Goal: Complete Application Form: Complete application form

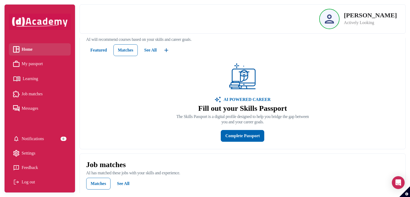
scroll to position [75, 0]
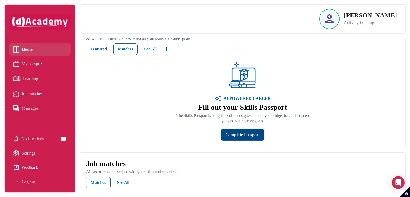
click at [233, 141] on button "Complete Passport" at bounding box center [242, 135] width 43 height 12
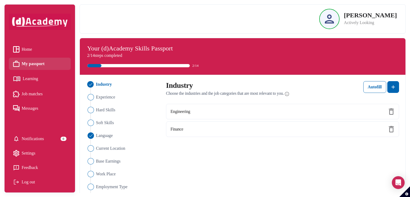
click at [31, 48] on span "Home" at bounding box center [27, 49] width 10 height 8
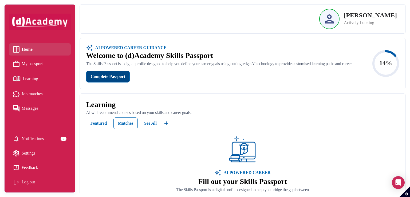
click at [101, 80] on div "Complete Passport" at bounding box center [108, 76] width 34 height 6
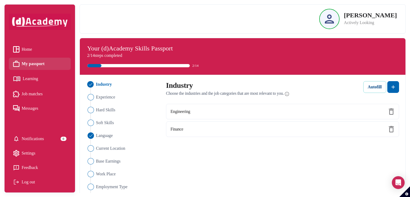
click at [379, 90] on button "Autofill" at bounding box center [374, 87] width 23 height 12
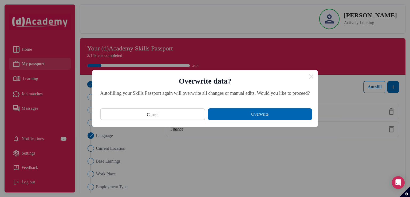
click at [241, 116] on button "Overwrite" at bounding box center [260, 114] width 104 height 12
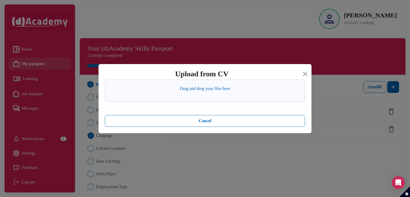
click at [182, 91] on p "Drag and drop your files here" at bounding box center [205, 88] width 50 height 6
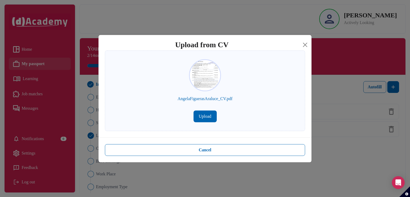
click at [204, 117] on button "Upload" at bounding box center [204, 116] width 23 height 12
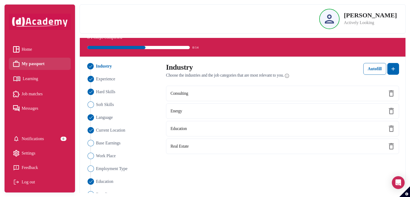
scroll to position [25, 0]
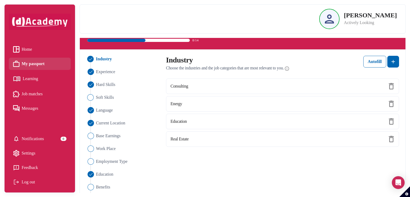
click at [92, 98] on img "Close" at bounding box center [90, 97] width 6 height 6
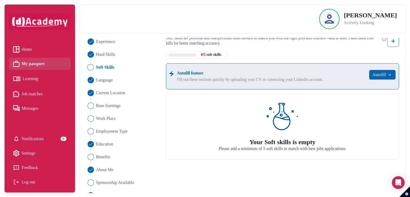
scroll to position [58, 0]
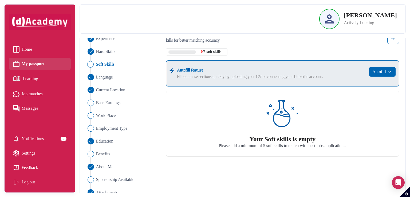
click at [280, 136] on div "Your Soft skills is empty" at bounding box center [283, 139] width 128 height 7
click at [270, 119] on img at bounding box center [282, 113] width 32 height 32
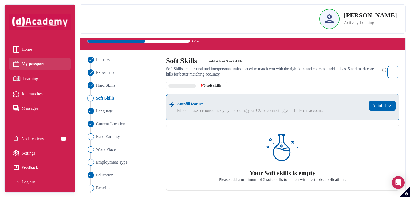
scroll to position [24, 0]
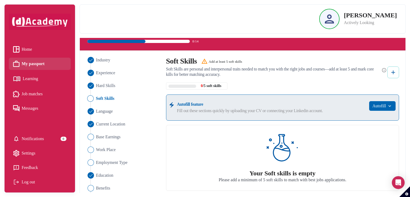
click at [395, 74] on img at bounding box center [393, 72] width 6 height 6
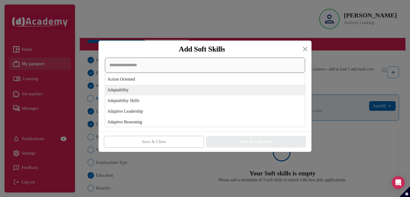
click at [144, 93] on div "Action Oriented Adaptability Adaptability Skills Adaptive Leadership Adaptive R…" at bounding box center [205, 92] width 200 height 69
click at [134, 88] on div "Adaptability" at bounding box center [205, 90] width 200 height 11
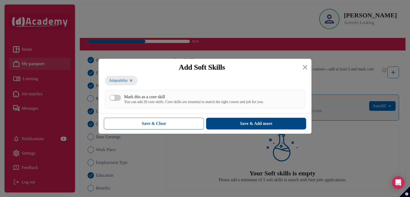
click at [220, 125] on button "Save & Add more" at bounding box center [256, 124] width 100 height 12
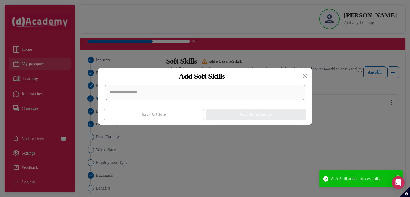
click at [149, 94] on div at bounding box center [205, 92] width 200 height 15
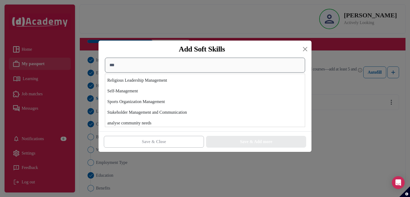
scroll to position [0, 0]
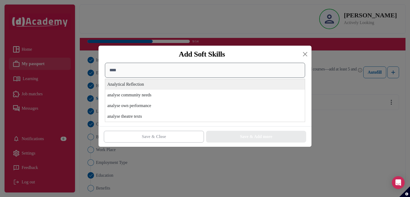
type input "****"
click at [125, 86] on div "Analytical Reflection" at bounding box center [205, 84] width 200 height 11
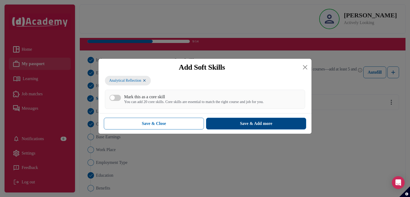
click at [225, 120] on button "Save & Add more" at bounding box center [256, 124] width 100 height 12
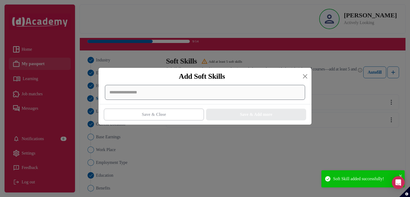
click at [160, 92] on div at bounding box center [205, 92] width 200 height 15
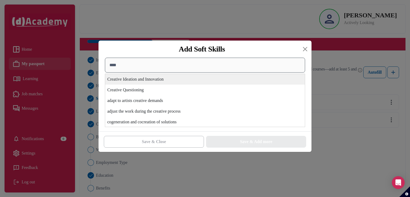
type input "****"
click at [160, 87] on div "Creative Questioning" at bounding box center [205, 90] width 200 height 11
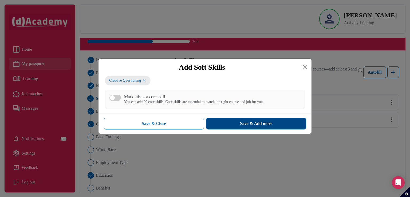
click at [236, 127] on button "Save & Add more" at bounding box center [256, 124] width 100 height 12
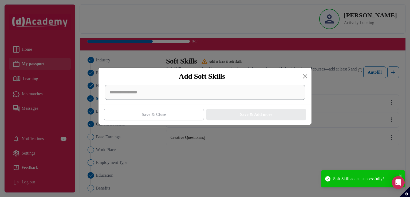
click at [148, 92] on div at bounding box center [205, 92] width 200 height 15
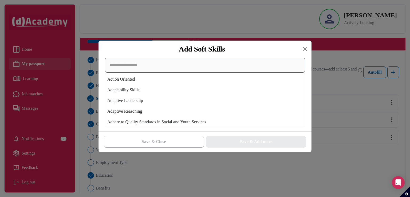
click at [124, 68] on input at bounding box center [205, 65] width 200 height 15
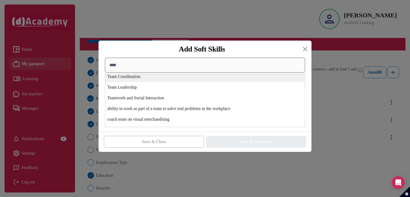
scroll to position [56, 0]
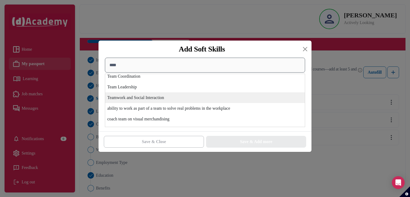
type input "****"
click at [121, 97] on div "Teamwork and Social Interaction" at bounding box center [205, 97] width 200 height 11
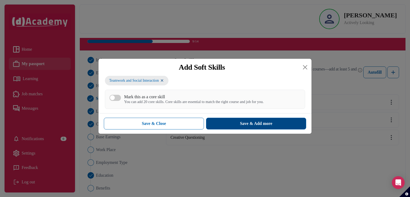
click at [235, 123] on button "Save & Add more" at bounding box center [256, 124] width 100 height 12
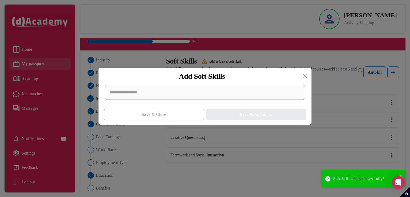
click at [158, 93] on div at bounding box center [205, 92] width 200 height 15
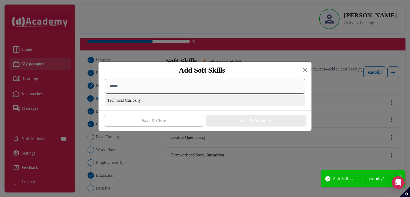
type input "*****"
click at [150, 99] on div "Technical Curiosity" at bounding box center [205, 100] width 200 height 11
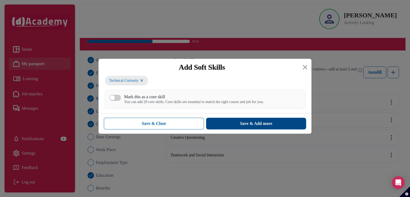
click at [232, 125] on button "Save & Add more" at bounding box center [256, 124] width 100 height 12
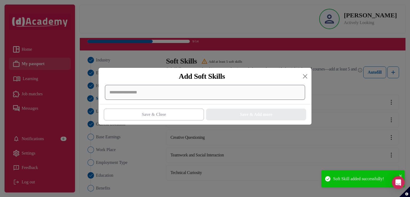
click at [167, 91] on div at bounding box center [205, 92] width 200 height 15
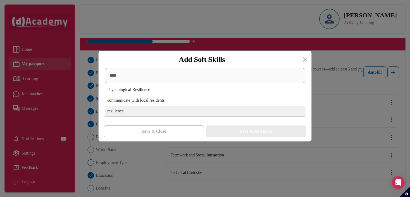
type input "****"
click at [144, 108] on div "resilience" at bounding box center [205, 111] width 200 height 11
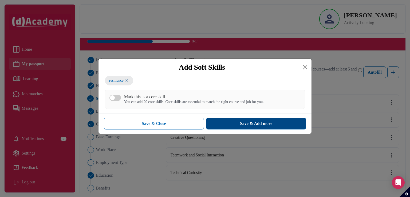
click at [229, 121] on button "Save & Add more" at bounding box center [256, 124] width 100 height 12
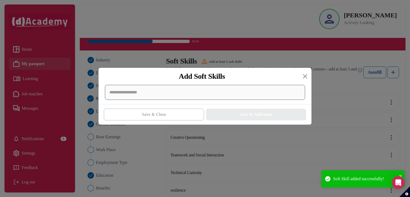
click at [143, 96] on div at bounding box center [205, 92] width 200 height 15
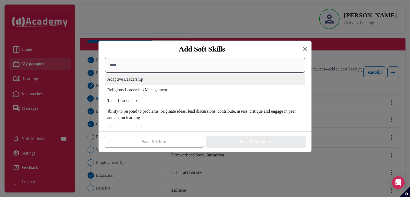
type input "****"
click at [139, 79] on div "Adaptive Leadership" at bounding box center [205, 79] width 200 height 11
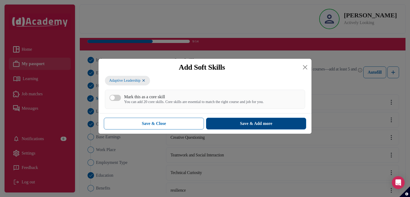
click at [225, 123] on button "Save & Add more" at bounding box center [256, 124] width 100 height 12
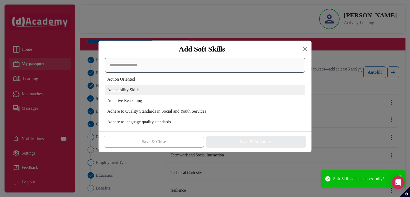
click at [145, 93] on div "Action Oriented Adaptability Skills Adaptive Reasoning Adhere to Quality Standa…" at bounding box center [205, 92] width 200 height 69
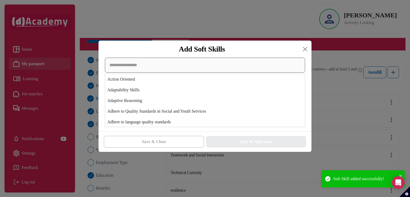
click at [132, 64] on input at bounding box center [205, 65] width 200 height 15
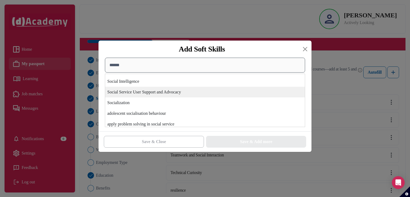
scroll to position [20, 0]
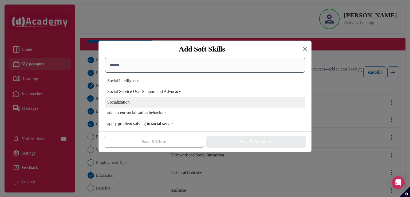
type input "******"
click at [135, 104] on div "Socialization" at bounding box center [205, 102] width 200 height 11
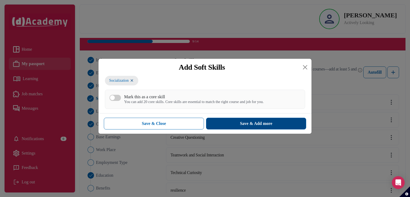
click at [244, 126] on div "Save & Add more" at bounding box center [256, 123] width 32 height 6
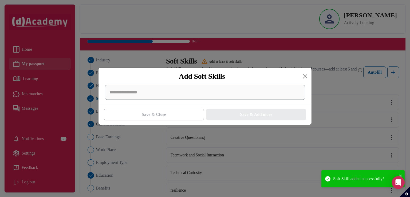
click at [197, 98] on div at bounding box center [205, 92] width 200 height 15
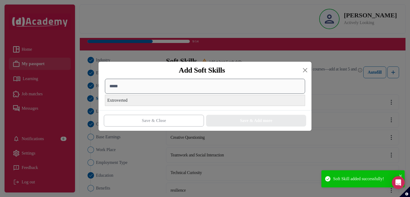
type input "*****"
click at [185, 101] on div "Extroverted" at bounding box center [205, 100] width 200 height 11
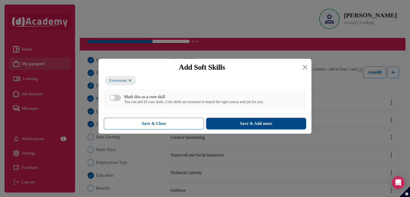
click at [247, 128] on button "Save & Add more" at bounding box center [256, 124] width 100 height 12
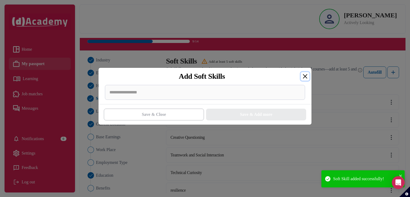
click at [306, 77] on button "Close" at bounding box center [305, 76] width 9 height 9
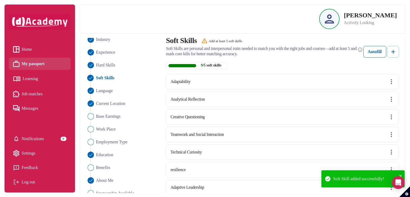
scroll to position [45, 0]
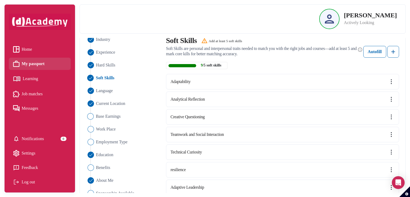
click at [98, 118] on span "Base Earnings" at bounding box center [108, 116] width 25 height 6
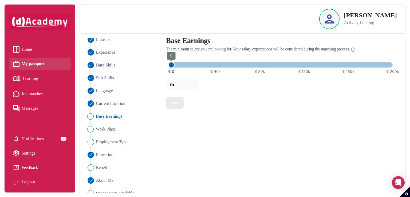
click at [106, 130] on span "Work Place" at bounding box center [106, 129] width 20 height 6
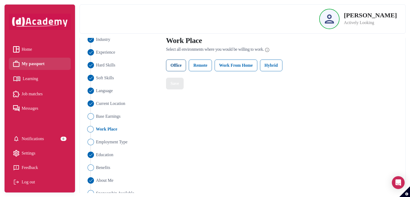
click at [174, 66] on label "Office" at bounding box center [176, 66] width 20 height 12
click at [177, 80] on button "Save" at bounding box center [175, 84] width 18 height 12
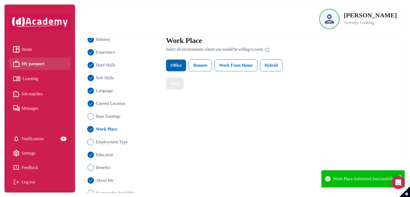
click at [96, 143] on span "Employment Type" at bounding box center [112, 142] width 32 height 6
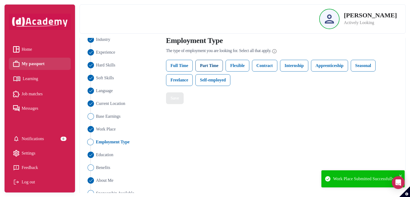
click at [216, 64] on label "Part Time" at bounding box center [208, 66] width 27 height 12
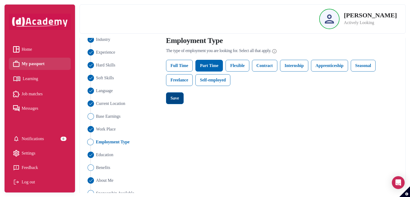
click at [181, 96] on button "Save" at bounding box center [175, 98] width 18 height 12
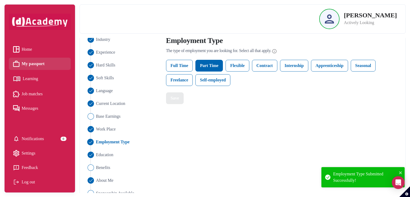
scroll to position [68, 0]
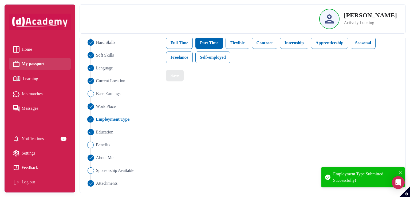
click at [98, 146] on span "Benefits" at bounding box center [103, 145] width 14 height 6
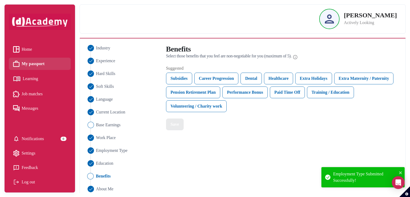
scroll to position [0, 0]
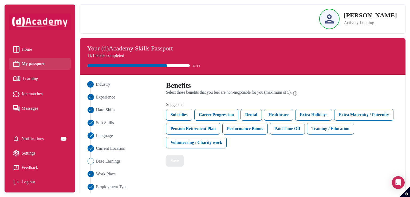
click at [97, 86] on span "Industry" at bounding box center [103, 84] width 14 height 6
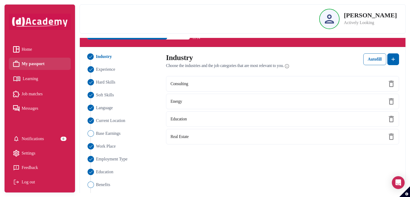
scroll to position [28, 0]
click at [201, 82] on div "Consulting" at bounding box center [282, 83] width 233 height 15
click at [181, 107] on div "Energy" at bounding box center [282, 101] width 233 height 15
click at [395, 137] on div "Real Estate" at bounding box center [282, 136] width 233 height 15
click at [391, 137] on img at bounding box center [391, 136] width 6 height 6
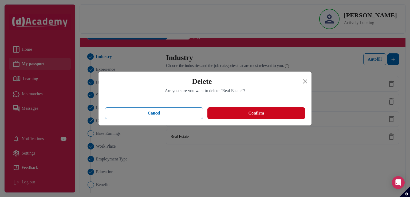
click at [294, 116] on button "Confirm" at bounding box center [256, 113] width 98 height 12
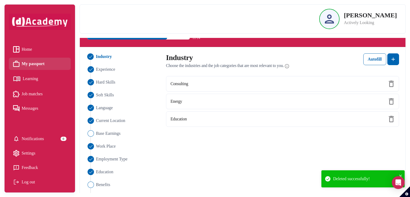
click at [391, 85] on img at bounding box center [391, 84] width 6 height 6
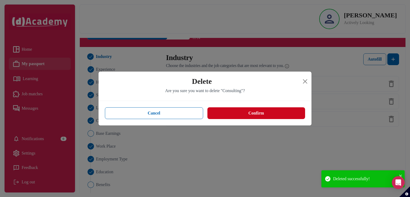
click at [276, 114] on button "Confirm" at bounding box center [256, 113] width 98 height 12
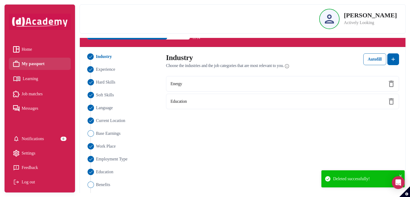
click at [93, 66] on img "Close" at bounding box center [90, 69] width 6 height 6
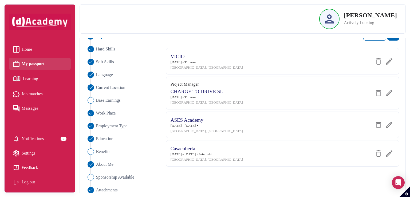
scroll to position [0, 0]
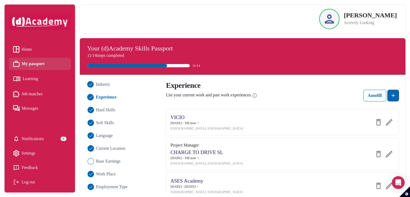
click at [106, 84] on span "Industry" at bounding box center [103, 84] width 14 height 6
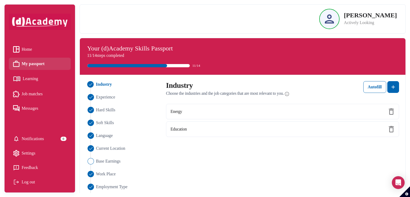
click at [99, 103] on ul "Industry Experience Hard Skills Soft Skills Language Current Location Base Earn…" at bounding box center [122, 167] width 73 height 173
click at [103, 100] on ul "Industry Experience Hard Skills Soft Skills Language Current Location Base Earn…" at bounding box center [122, 167] width 73 height 173
click at [102, 97] on span "Experience" at bounding box center [105, 97] width 19 height 6
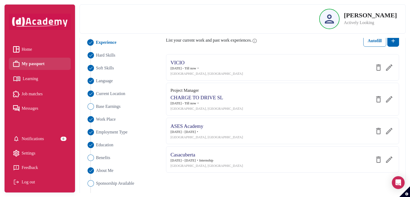
scroll to position [54, 0]
click at [110, 144] on span "Education" at bounding box center [105, 145] width 18 height 6
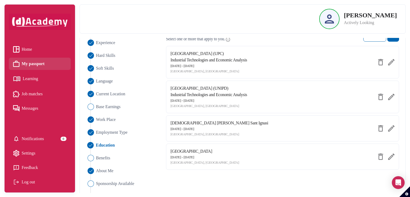
click at [110, 144] on span "Education" at bounding box center [105, 145] width 19 height 6
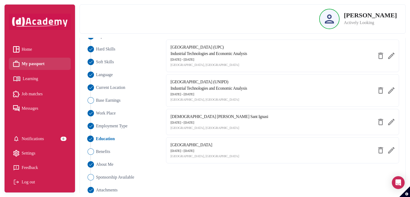
scroll to position [68, 0]
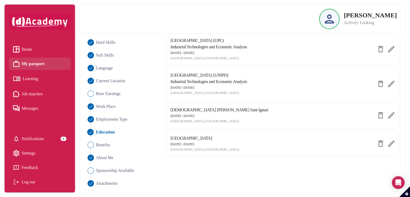
click at [100, 141] on ul "Industry Experience Hard Skills Soft Skills Language Current Location Base Earn…" at bounding box center [122, 100] width 73 height 173
click at [100, 143] on span "Benefits" at bounding box center [103, 145] width 14 height 6
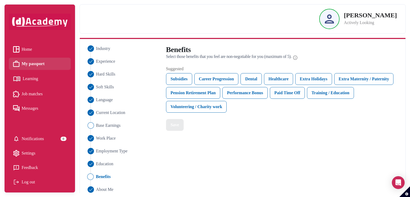
scroll to position [37, 0]
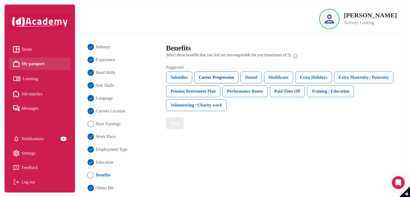
click at [227, 76] on div "Career Progression" at bounding box center [216, 78] width 44 height 12
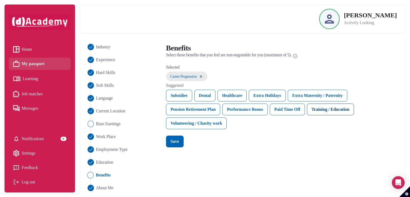
click at [323, 113] on div "Training / Education" at bounding box center [330, 110] width 47 height 12
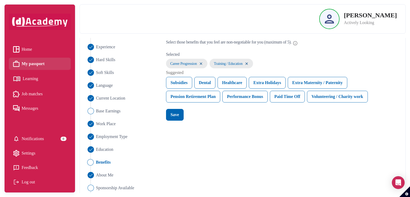
scroll to position [51, 0]
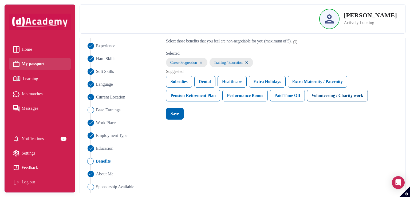
click at [320, 94] on div "Volunteering / Charity work" at bounding box center [337, 96] width 61 height 12
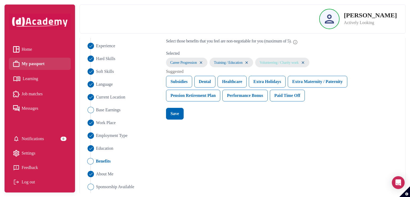
click at [305, 63] on img at bounding box center [303, 62] width 4 height 5
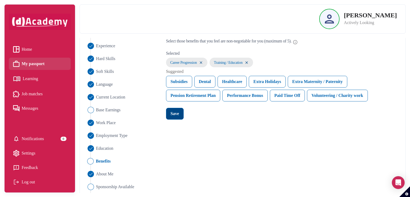
click at [174, 114] on div "Save" at bounding box center [175, 113] width 9 height 6
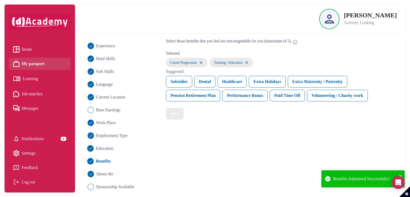
scroll to position [68, 0]
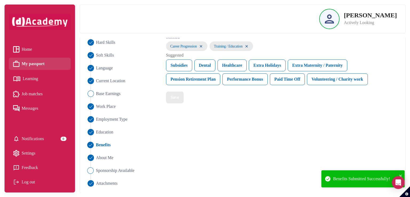
click at [92, 171] on img "Close" at bounding box center [90, 170] width 6 height 6
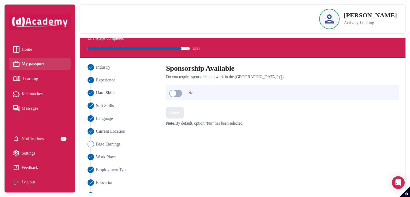
scroll to position [17, 0]
click at [91, 141] on img "Close" at bounding box center [90, 144] width 6 height 6
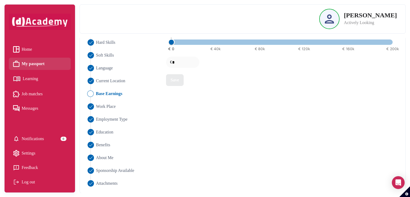
scroll to position [0, 0]
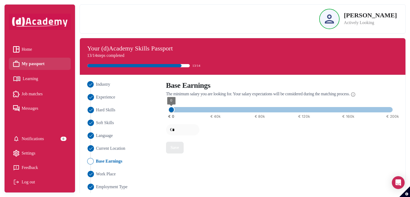
click at [100, 87] on ul "Industry Experience Hard Skills Soft Skills Language Current Location Base Earn…" at bounding box center [122, 167] width 73 height 173
click at [99, 86] on span "Industry" at bounding box center [103, 84] width 14 height 6
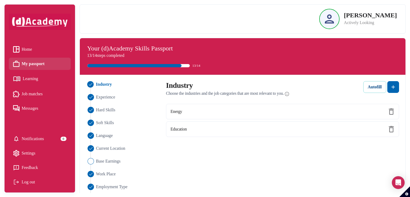
click at [375, 89] on div "Autofill" at bounding box center [375, 87] width 14 height 6
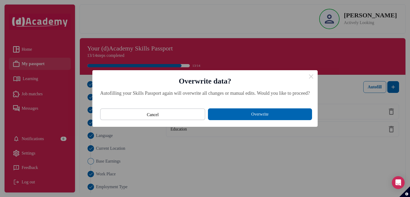
click at [235, 115] on button "Overwrite" at bounding box center [260, 114] width 104 height 12
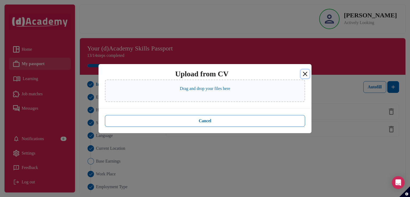
click at [302, 73] on button "Close" at bounding box center [305, 74] width 9 height 9
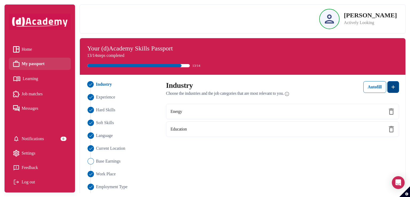
click at [392, 88] on img at bounding box center [393, 87] width 6 height 6
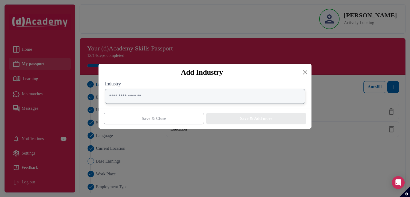
click at [145, 101] on input "text" at bounding box center [205, 96] width 200 height 15
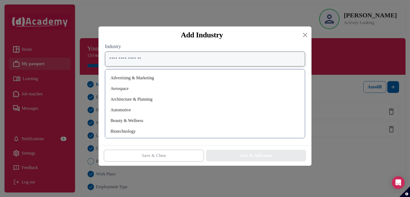
click at [140, 60] on input "text" at bounding box center [205, 58] width 200 height 15
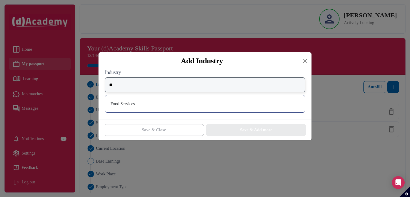
type input "*"
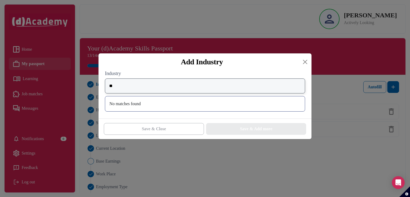
type input "*"
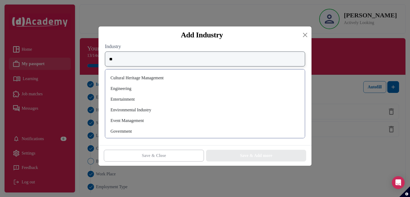
type input "*"
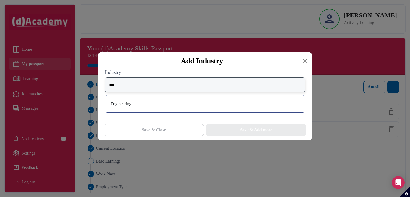
type input "***"
click at [126, 101] on div "Engineering" at bounding box center [204, 104] width 191 height 9
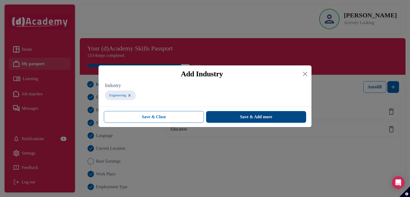
click at [225, 117] on button "Save & Add more" at bounding box center [256, 117] width 100 height 12
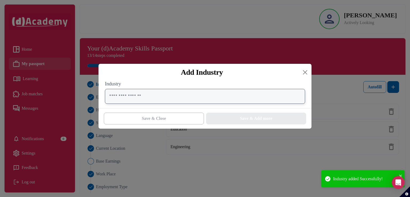
click at [242, 91] on input "text" at bounding box center [205, 96] width 200 height 15
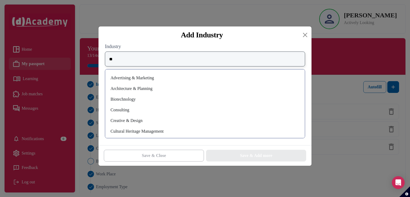
type input "*"
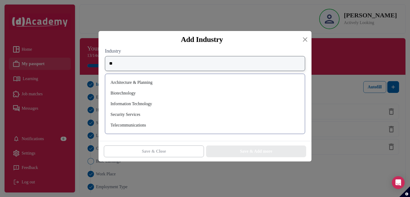
type input "*"
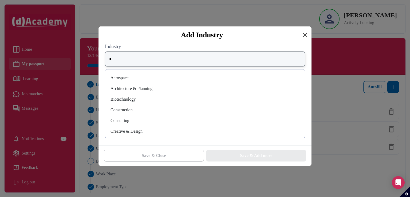
type input "*"
click at [306, 34] on button "Close" at bounding box center [305, 35] width 9 height 9
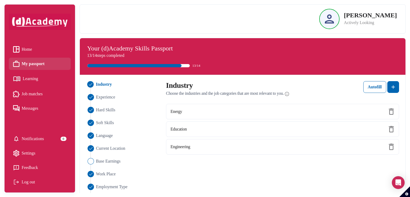
scroll to position [68, 0]
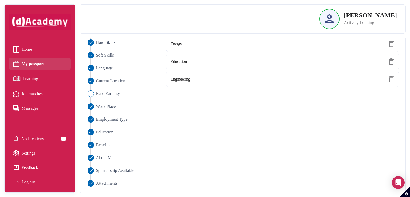
click at [216, 127] on div "Industry Experience Hard Skills Soft Skills Language Current Location Base Earn…" at bounding box center [242, 100] width 319 height 173
click at [91, 95] on img "Close" at bounding box center [90, 93] width 6 height 6
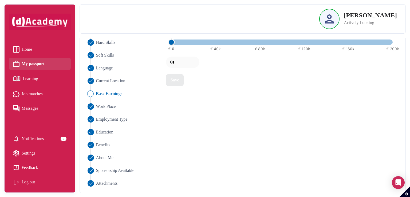
click at [42, 138] on span "Notifications" at bounding box center [33, 139] width 22 height 8
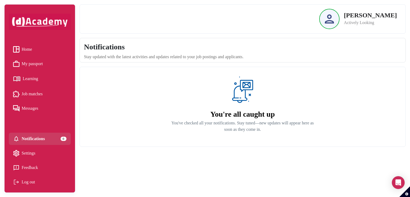
click at [28, 93] on span "Job matches" at bounding box center [32, 94] width 21 height 8
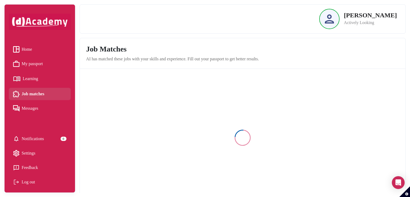
click at [23, 76] on span "Learning" at bounding box center [30, 79] width 15 height 8
